Goal: Register for event/course

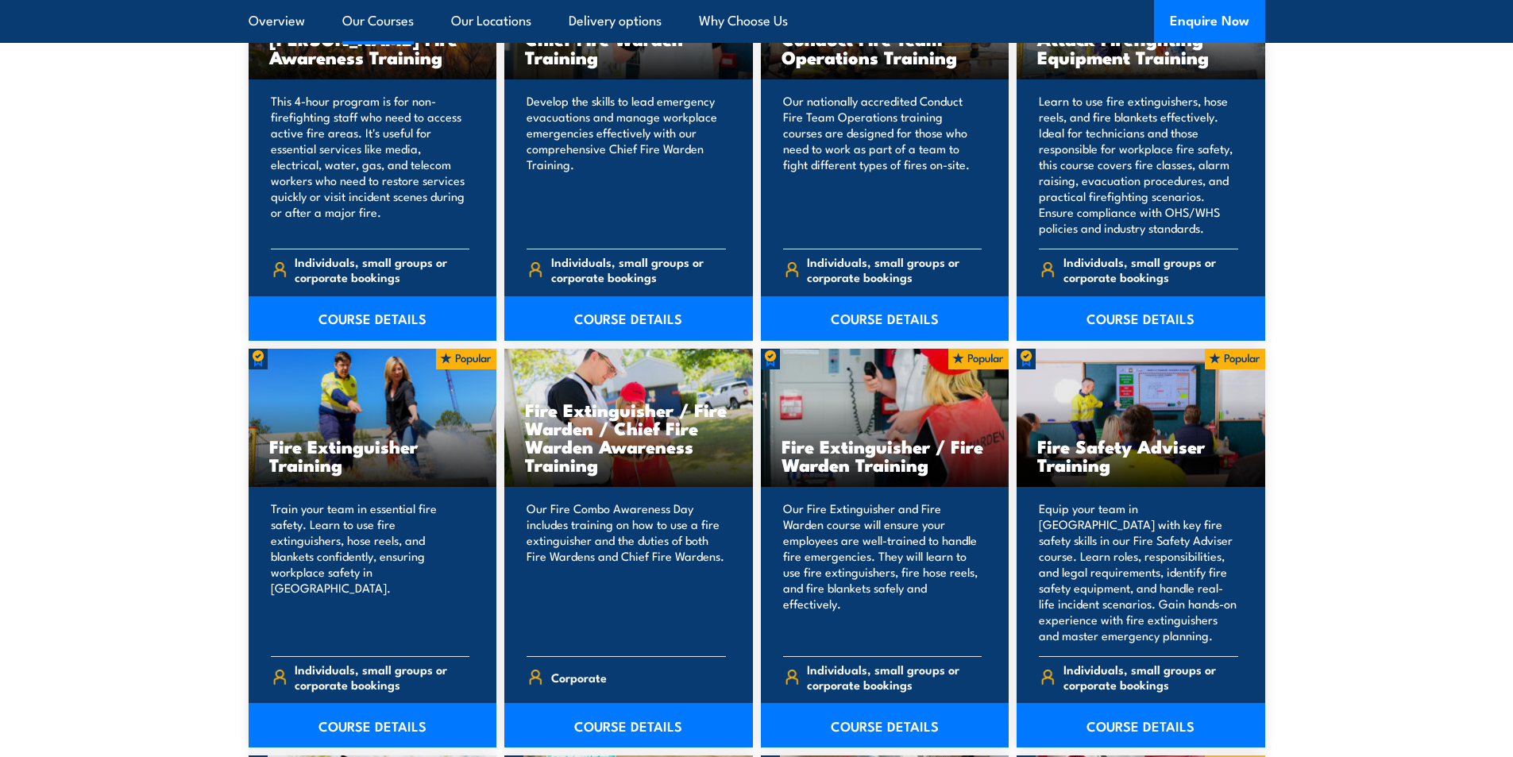
scroll to position [1430, 0]
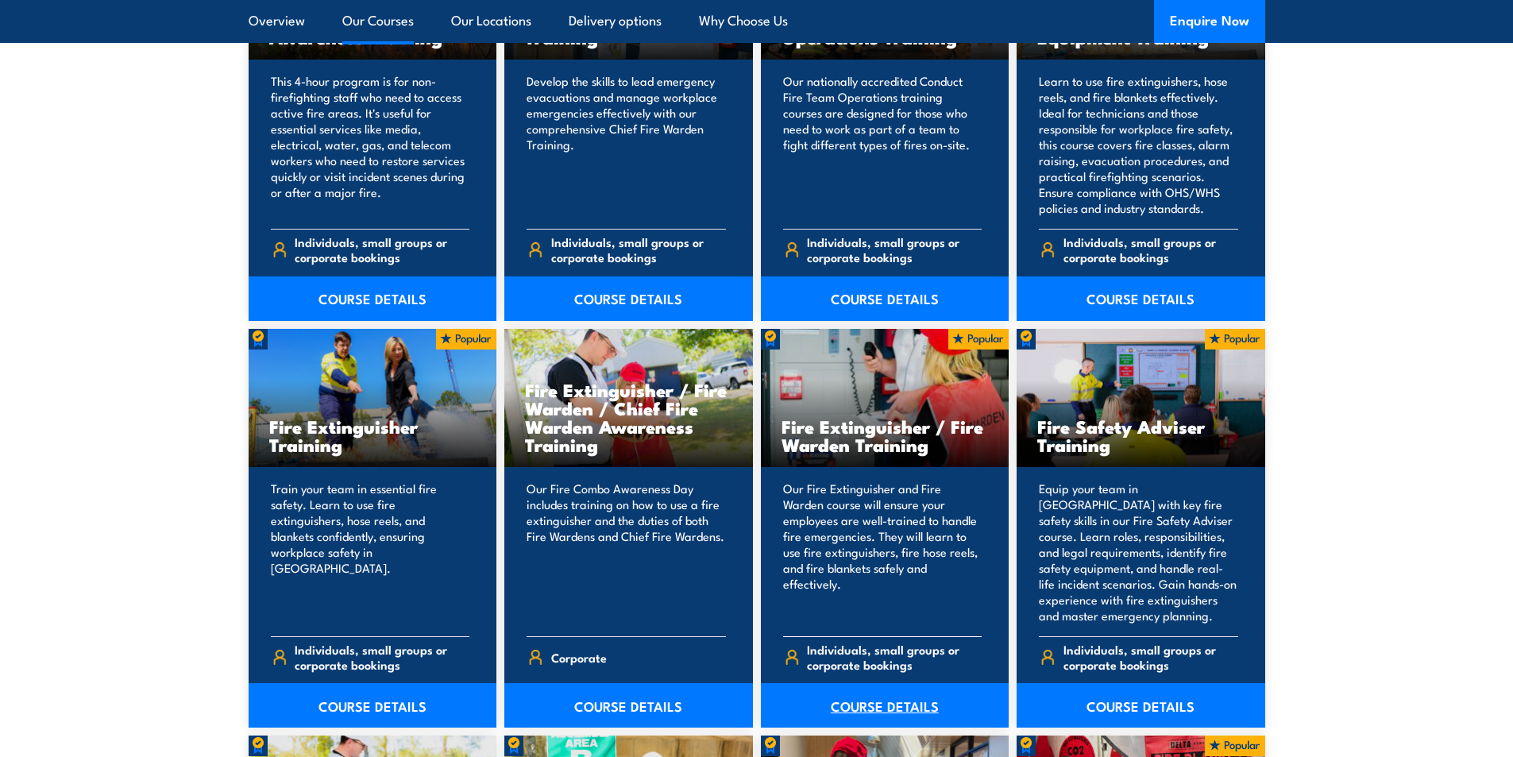
click at [875, 705] on link "COURSE DETAILS" at bounding box center [885, 705] width 249 height 44
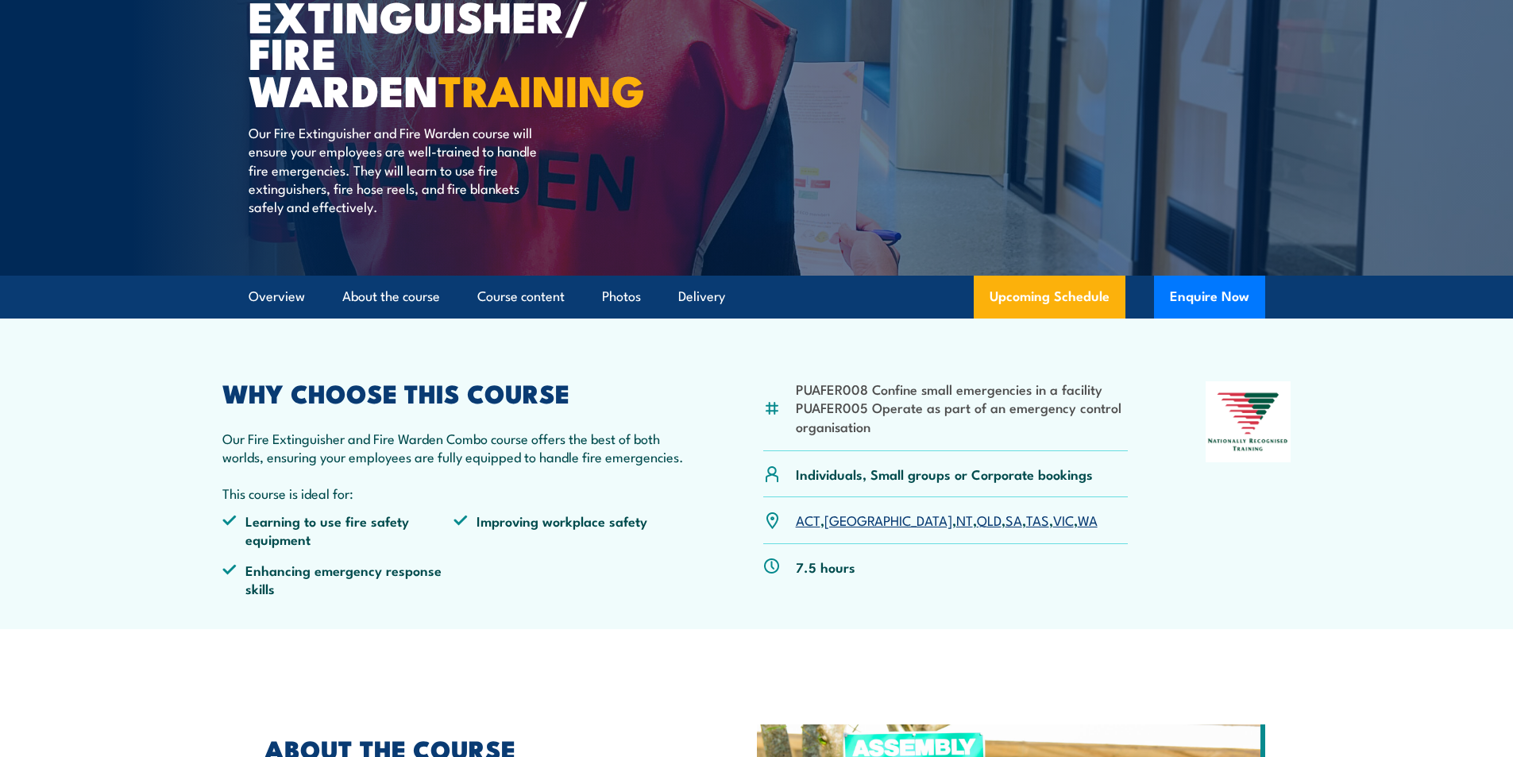
scroll to position [318, 0]
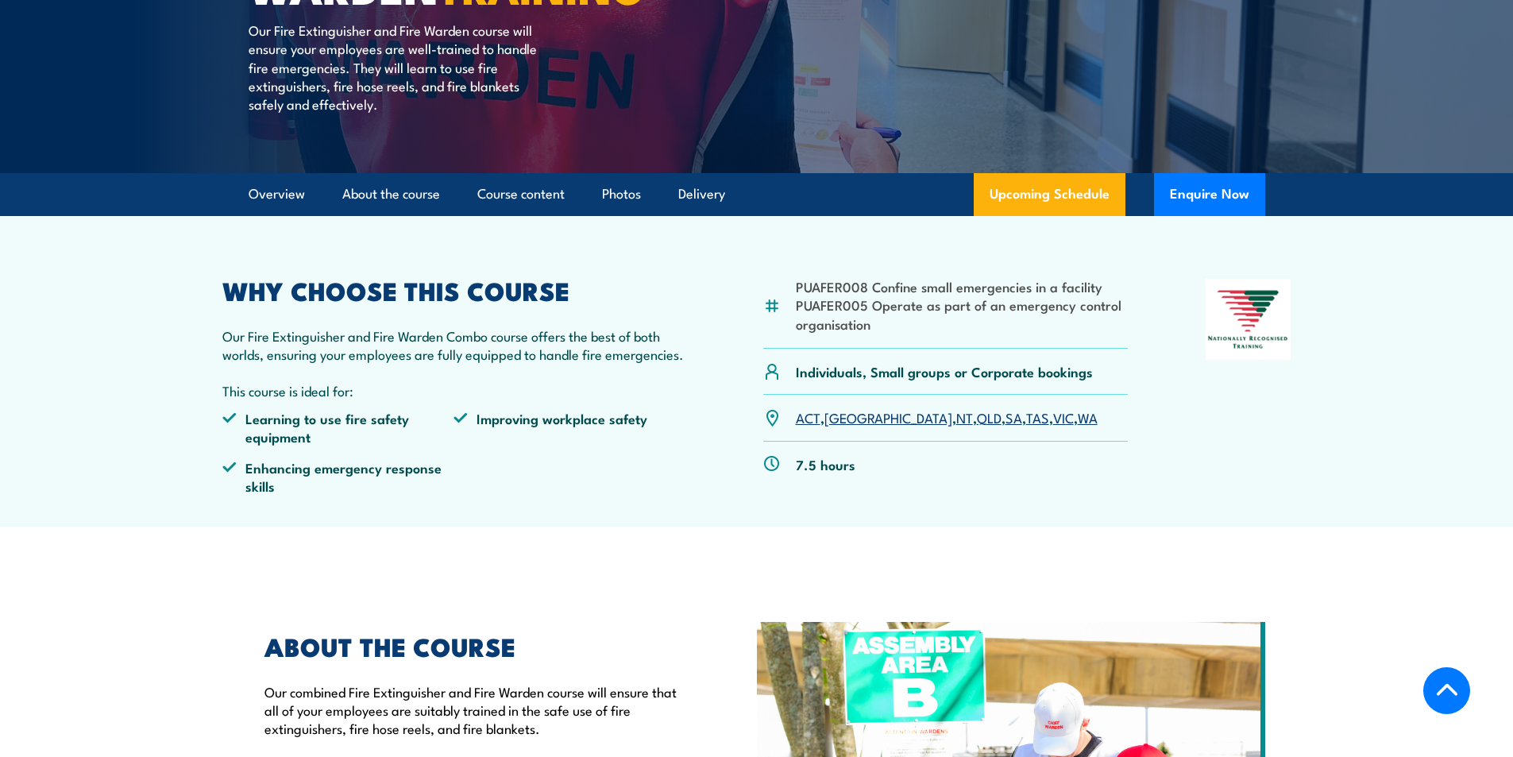
click at [1006, 422] on link "SA" at bounding box center [1014, 417] width 17 height 19
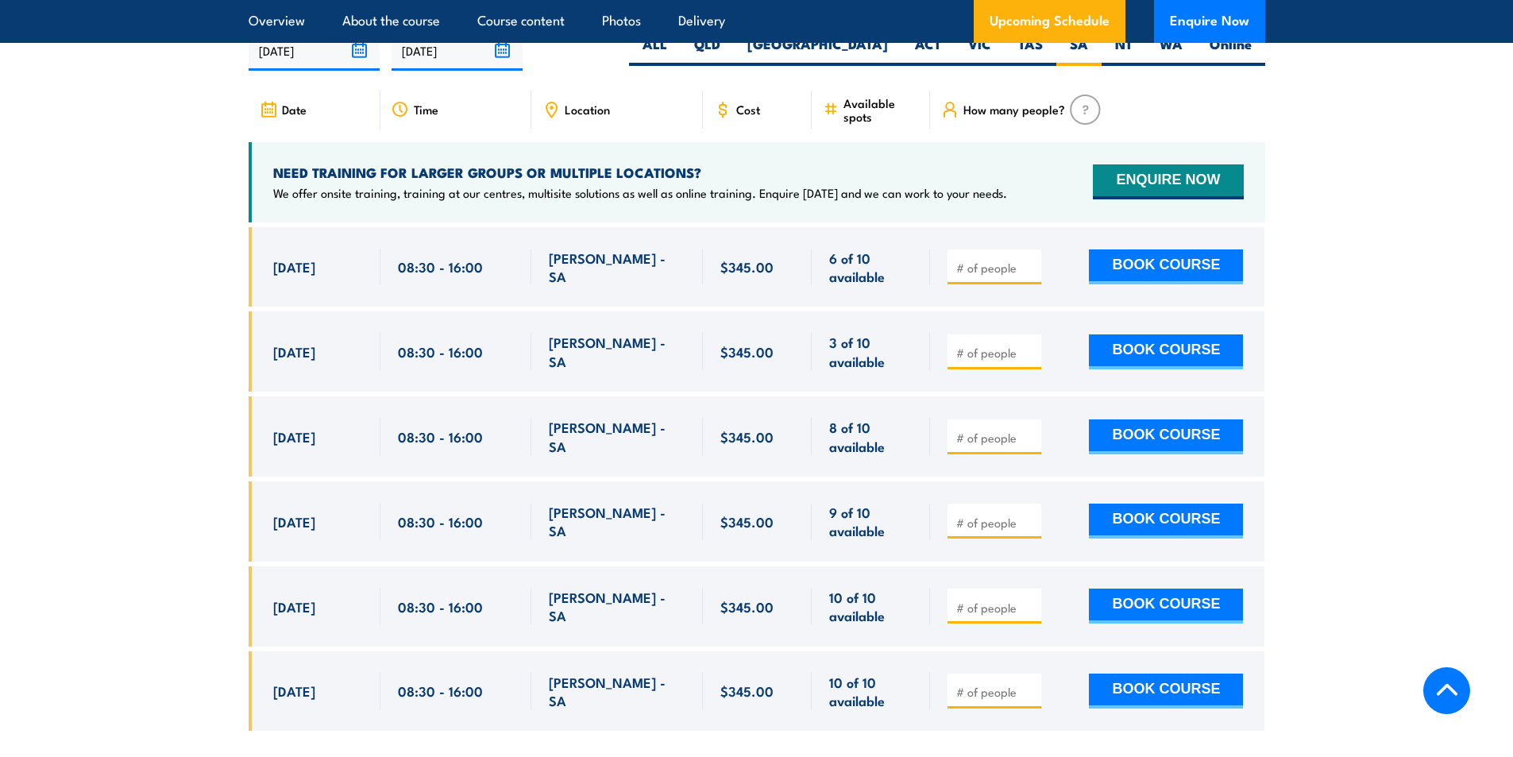
scroll to position [2688, 0]
